Goal: Find specific page/section: Find specific page/section

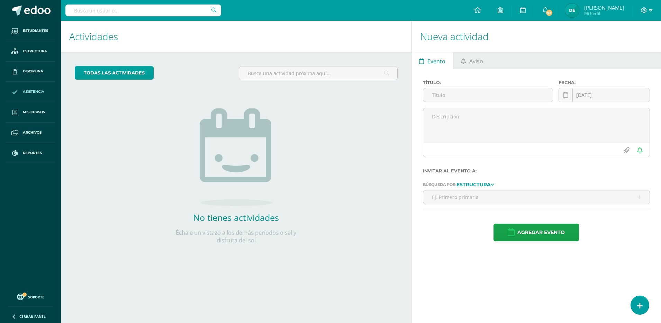
click at [37, 92] on span "Asistencia" at bounding box center [33, 92] width 21 height 6
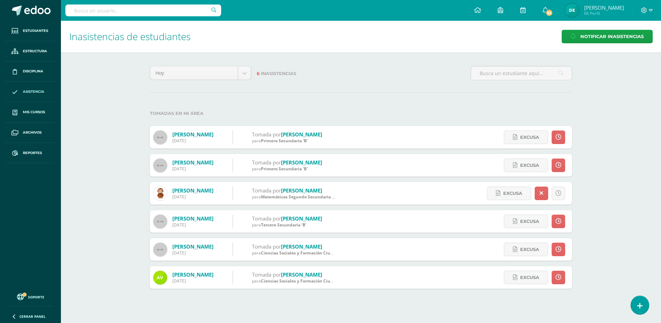
click at [314, 194] on span "Matemáticas Segundo Secundaria 'A'" at bounding box center [299, 197] width 76 height 6
click at [212, 187] on link "Montúfar, Valeria" at bounding box center [192, 190] width 41 height 7
